Goal: Task Accomplishment & Management: Use online tool/utility

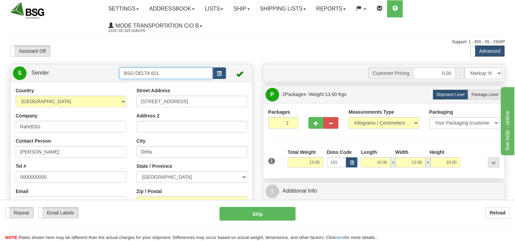
drag, startPoint x: 176, startPoint y: 71, endPoint x: 60, endPoint y: 80, distance: 116.9
click at [71, 84] on div "S Sender BSG DELTA 621" at bounding box center [131, 172] width 243 height 217
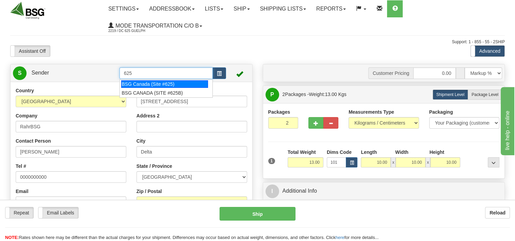
click at [140, 84] on div "BSG Canada (Site #625)" at bounding box center [164, 83] width 87 height 7
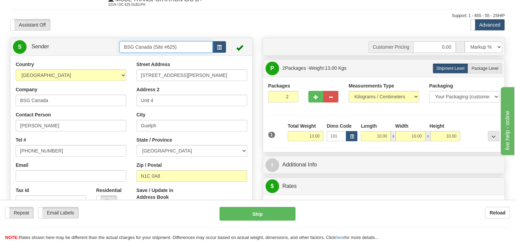
scroll to position [68, 0]
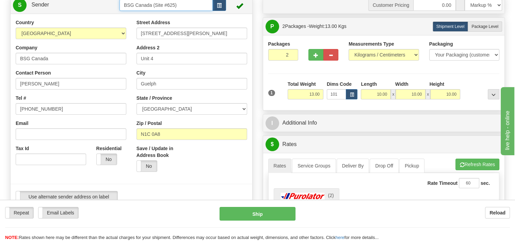
type input "BSG Canada (Site #625)"
drag, startPoint x: 303, startPoint y: 91, endPoint x: 366, endPoint y: 90, distance: 63.0
click at [366, 90] on div "1 Total Weight 13.00 Dims Code 101 x" at bounding box center [384, 93] width 235 height 24
type input "22.68"
click at [480, 26] on span "Package Level" at bounding box center [485, 26] width 27 height 5
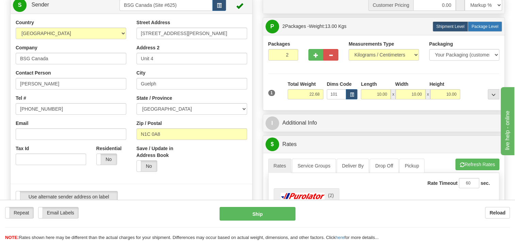
radio input "true"
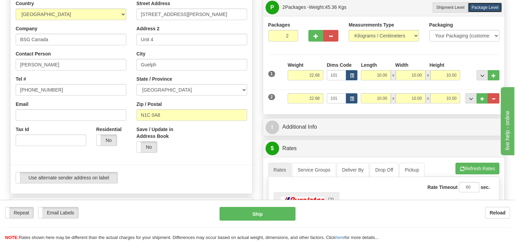
scroll to position [170, 0]
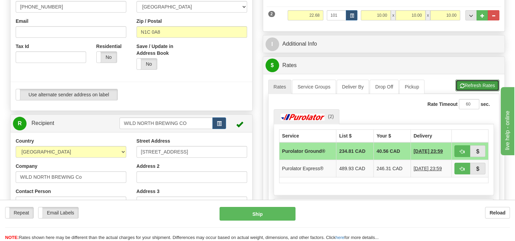
click at [476, 82] on button "Refresh Rates" at bounding box center [478, 86] width 44 height 12
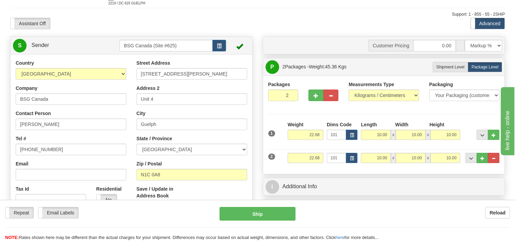
scroll to position [0, 0]
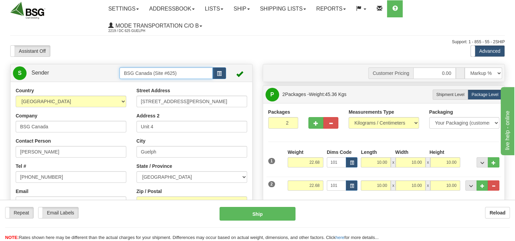
drag, startPoint x: 193, startPoint y: 76, endPoint x: 104, endPoint y: 85, distance: 90.0
click at [121, 80] on div "S Sender BSG Canada (Site #625)" at bounding box center [132, 72] width 242 height 17
drag, startPoint x: 154, startPoint y: 83, endPoint x: 184, endPoint y: 77, distance: 30.0
click at [154, 82] on div "BSG AIRDRIE - 624" at bounding box center [164, 83] width 87 height 7
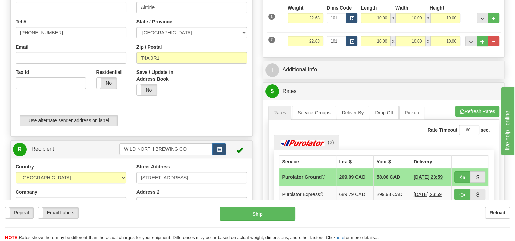
scroll to position [204, 0]
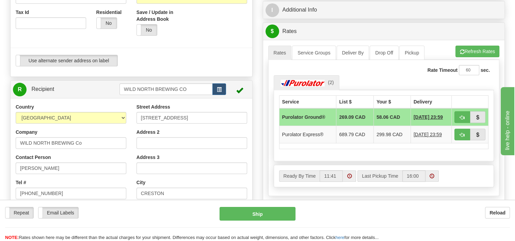
type input "BSG AIRDRIE - 624"
drag, startPoint x: 191, startPoint y: 88, endPoint x: 15, endPoint y: 98, distance: 176.4
click at [18, 102] on div "R Recipient WILD NORTH BREWING CO" at bounding box center [131, 186] width 243 height 212
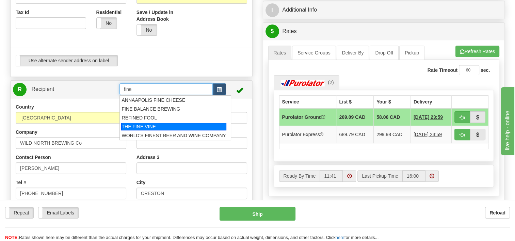
click at [160, 125] on div "THE FINE VINE" at bounding box center [173, 126] width 105 height 7
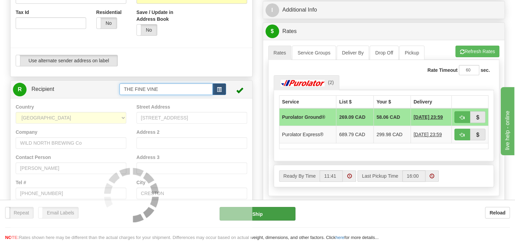
type input "THE FINE VINE"
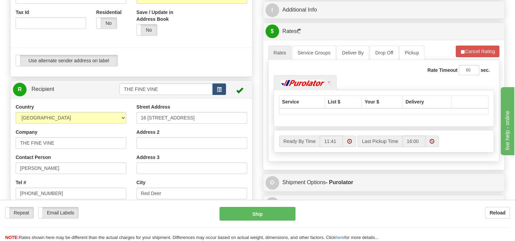
scroll to position [42, 0]
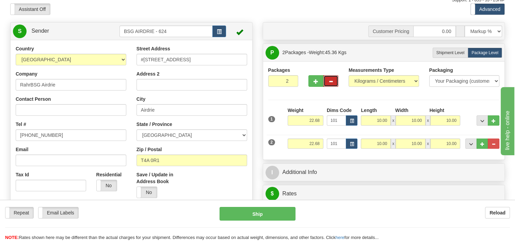
click at [331, 79] on span "button" at bounding box center [331, 81] width 5 height 4
type input "1"
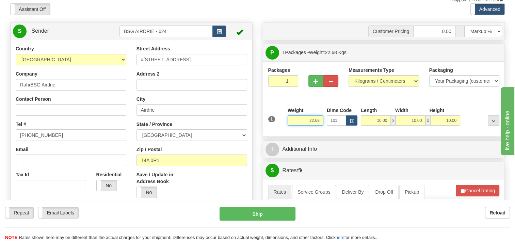
drag, startPoint x: 332, startPoint y: 110, endPoint x: 386, endPoint y: 106, distance: 54.7
click at [368, 107] on div "1 Weight 22.68 Dims Code 101" at bounding box center [384, 119] width 235 height 24
type input "1.00"
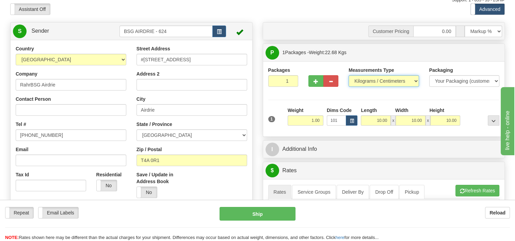
click at [417, 87] on select "Pounds / Inches Kilograms / Centimeters" at bounding box center [384, 81] width 71 height 12
click at [473, 112] on div at bounding box center [481, 116] width 39 height 19
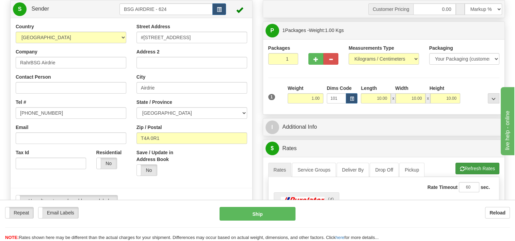
scroll to position [110, 0]
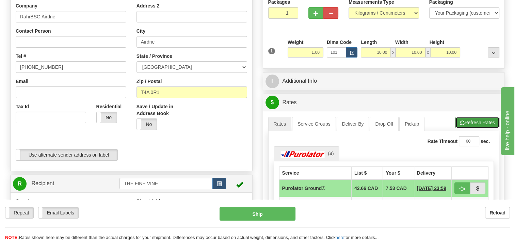
click at [476, 121] on button "Refresh Rates" at bounding box center [478, 123] width 44 height 12
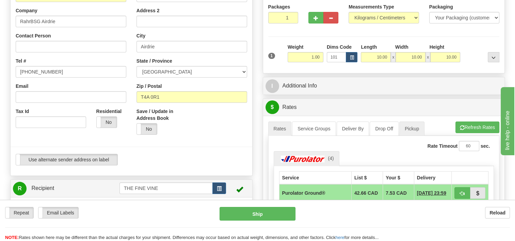
scroll to position [42, 0]
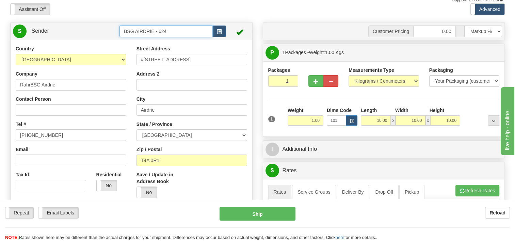
drag, startPoint x: 194, startPoint y: 28, endPoint x: 67, endPoint y: 44, distance: 127.4
click at [68, 44] on div "S Sender BSG AIRDRIE - 624" at bounding box center [131, 130] width 243 height 217
click at [150, 45] on div "BSG Canada (Site #625)" at bounding box center [164, 41] width 87 height 7
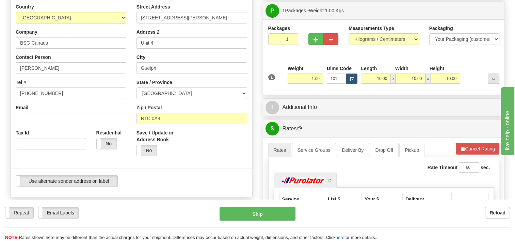
scroll to position [144, 0]
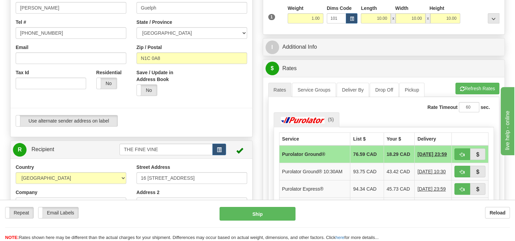
type input "BSG Canada (Site #625)"
drag, startPoint x: 159, startPoint y: 153, endPoint x: 70, endPoint y: 157, distance: 89.7
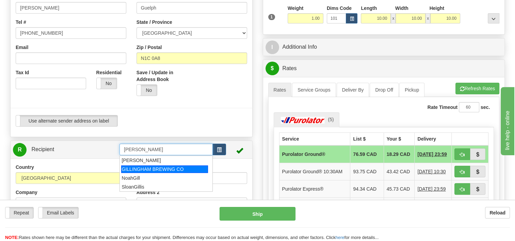
click at [141, 169] on div "GILLINGHAM BREWING CO" at bounding box center [164, 169] width 87 height 7
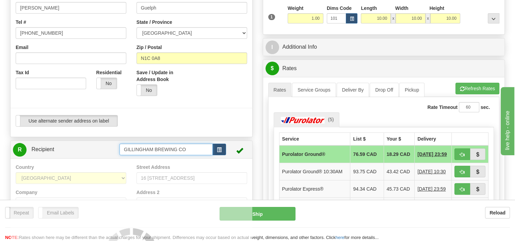
type input "GILLINGHAM BREWING CO"
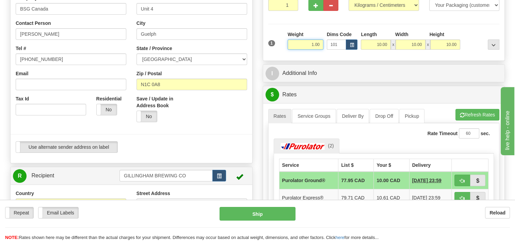
scroll to position [42, 0]
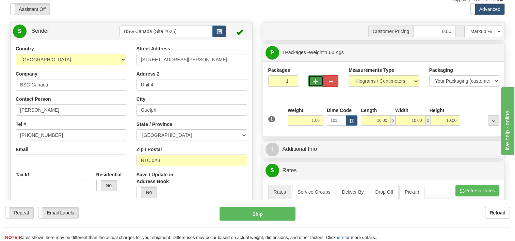
click at [314, 76] on button "button" at bounding box center [316, 81] width 15 height 12
type input "2"
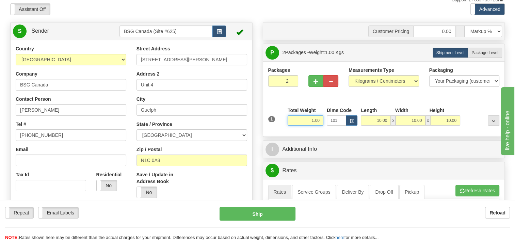
drag, startPoint x: 304, startPoint y: 124, endPoint x: 356, endPoint y: 113, distance: 53.1
click at [355, 116] on div "1 Total Weight 1.00 Dims Code 101 x" at bounding box center [384, 119] width 235 height 24
type input "22.68"
click at [461, 107] on div "Packages 2 1 Measurements Type" at bounding box center [384, 99] width 232 height 65
click at [483, 51] on span "Package Level" at bounding box center [485, 52] width 27 height 5
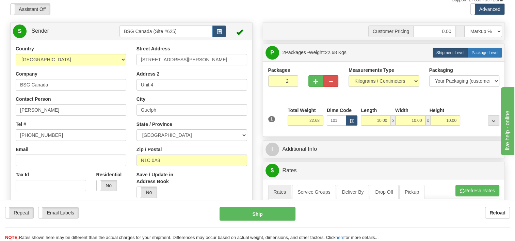
radio input "true"
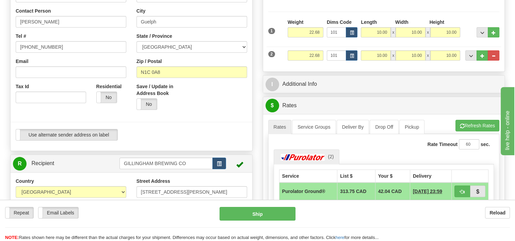
scroll to position [144, 0]
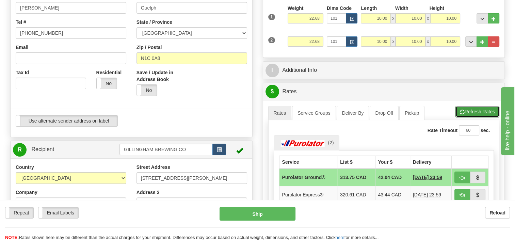
click at [484, 115] on button "Refresh Rates" at bounding box center [478, 112] width 44 height 12
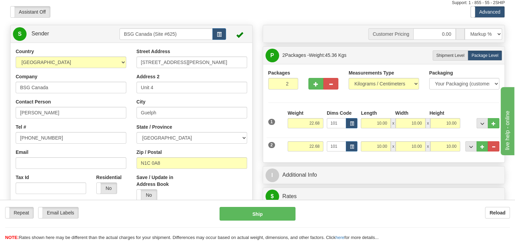
scroll to position [0, 0]
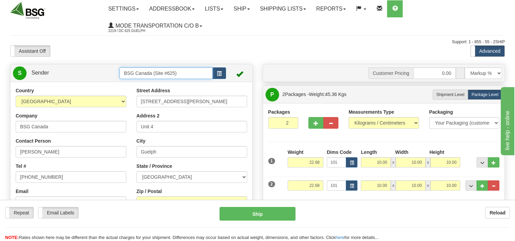
drag, startPoint x: 195, startPoint y: 76, endPoint x: 7, endPoint y: 101, distance: 189.6
click at [11, 102] on div "S Sender BSG Canada (Site #625)" at bounding box center [131, 172] width 243 height 217
click at [171, 86] on div "BSG AIRDRIE - 624" at bounding box center [164, 83] width 87 height 7
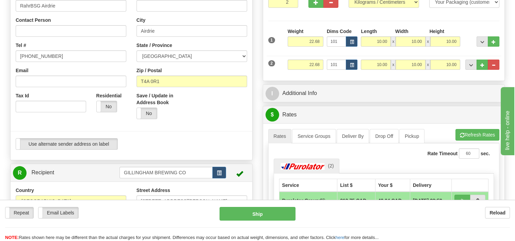
scroll to position [136, 0]
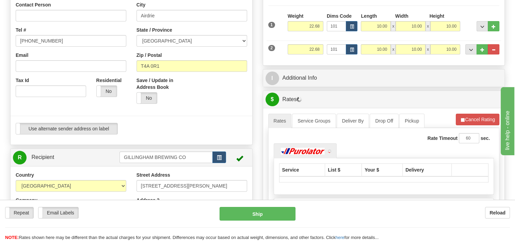
type input "BSG AIRDRIE - 624"
drag, startPoint x: 179, startPoint y: 161, endPoint x: 108, endPoint y: 155, distance: 70.7
click at [108, 157] on tr "R Recipient GILLINGHAM BREWING CO" at bounding box center [131, 158] width 237 height 14
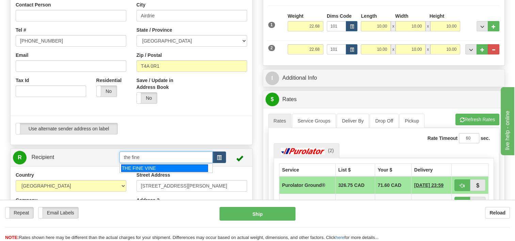
click at [144, 169] on div "THE FINE VINE" at bounding box center [164, 168] width 87 height 7
type input "THE FINE VINE"
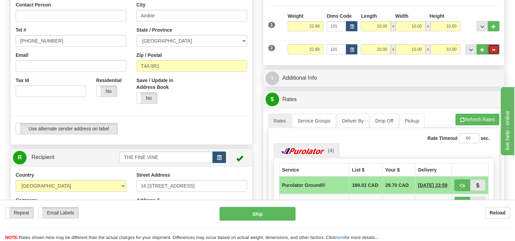
drag, startPoint x: 495, startPoint y: 47, endPoint x: 461, endPoint y: 48, distance: 34.1
click at [495, 47] on button "..." at bounding box center [494, 49] width 12 height 10
type input "1"
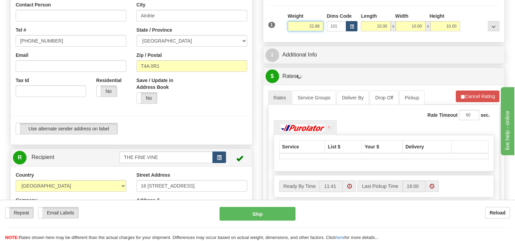
drag, startPoint x: 331, startPoint y: 25, endPoint x: 353, endPoint y: 25, distance: 21.5
click at [347, 25] on div "1 Weight 22.68 Dims Code 101" at bounding box center [384, 25] width 235 height 24
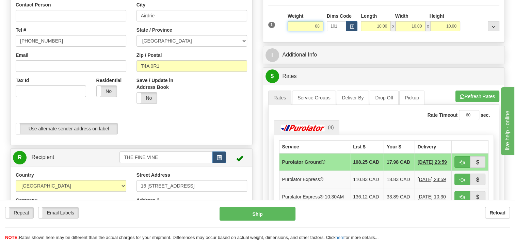
type input "0"
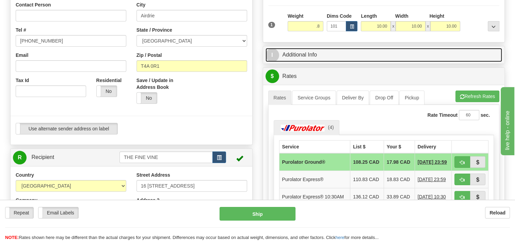
type input "0.80"
